Goal: Entertainment & Leisure: Consume media (video, audio)

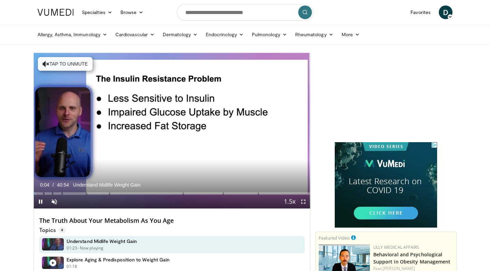
click at [41, 200] on span "Video Player" at bounding box center [41, 201] width 14 height 14
click at [54, 201] on span "Video Player" at bounding box center [54, 201] width 14 height 14
click at [40, 201] on span "Video Player" at bounding box center [41, 201] width 14 height 14
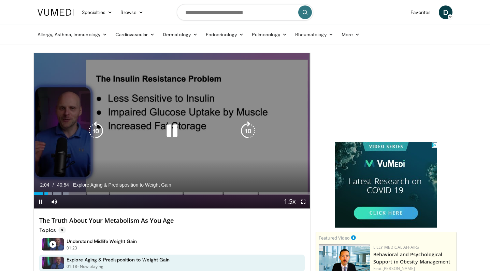
click at [175, 132] on icon "Video Player" at bounding box center [171, 130] width 19 height 19
